Goal: Unclear

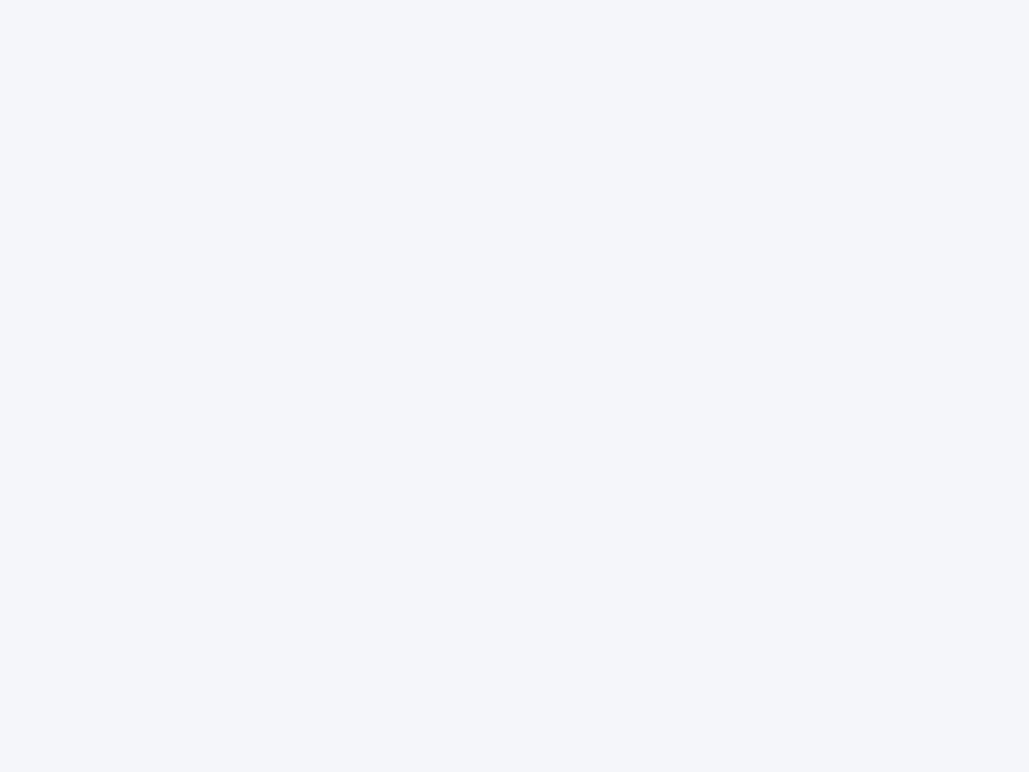
click at [515, 386] on div at bounding box center [514, 386] width 1029 height 772
